Goal: Task Accomplishment & Management: Manage account settings

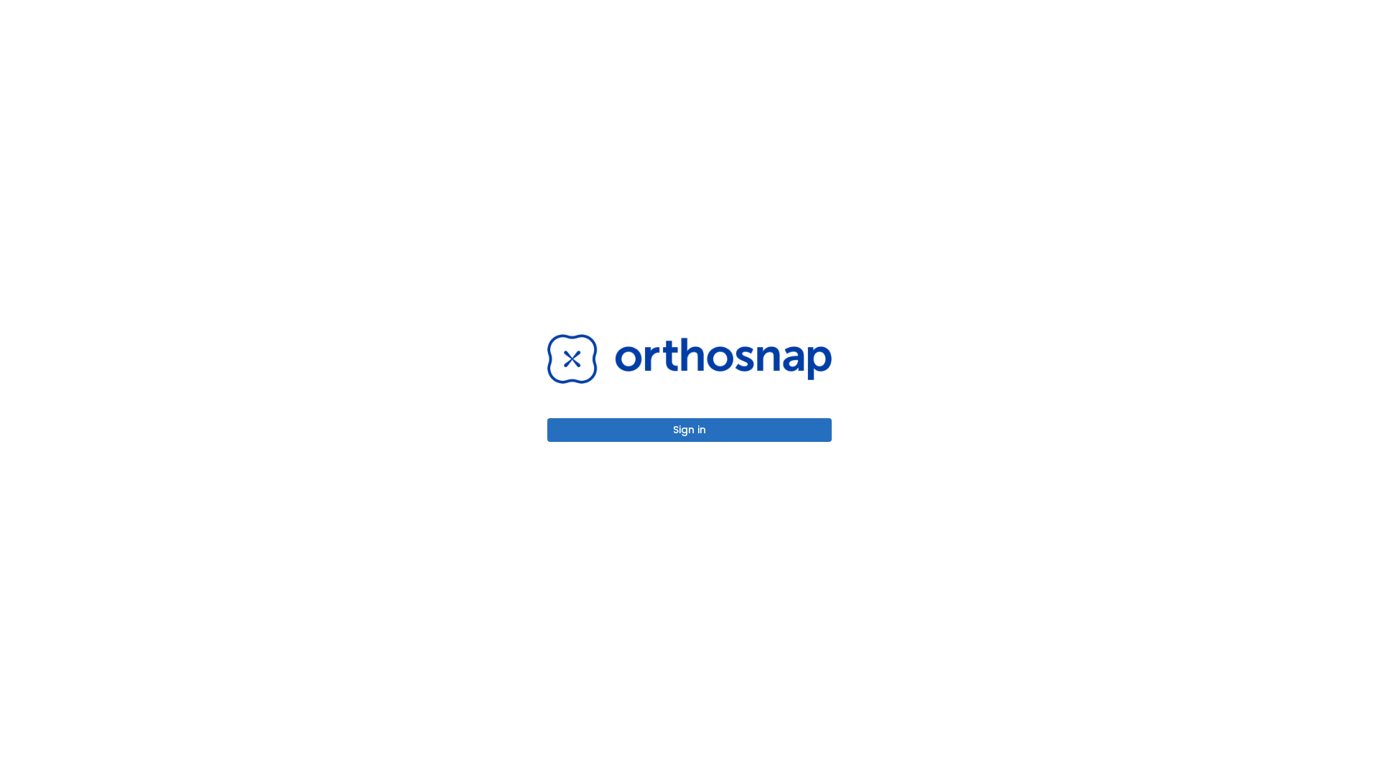
click at [690, 430] on button "Sign in" at bounding box center [689, 430] width 284 height 24
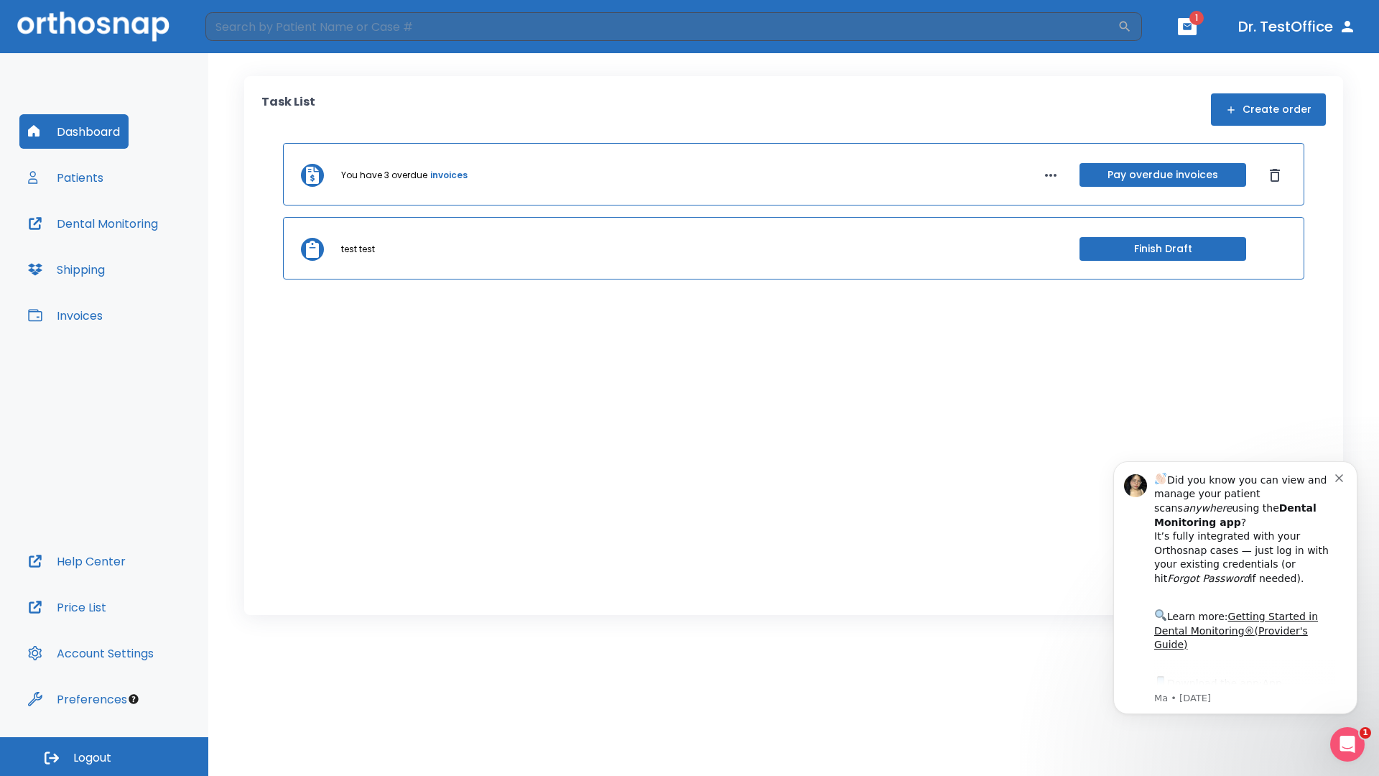
click at [104, 756] on span "Logout" at bounding box center [92, 758] width 38 height 16
